Goal: Information Seeking & Learning: Learn about a topic

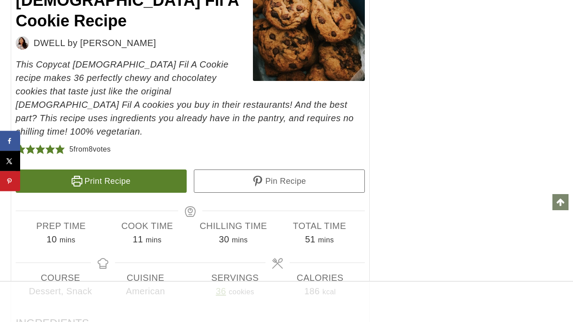
scroll to position [4956, 0]
